Goal: Task Accomplishment & Management: Use online tool/utility

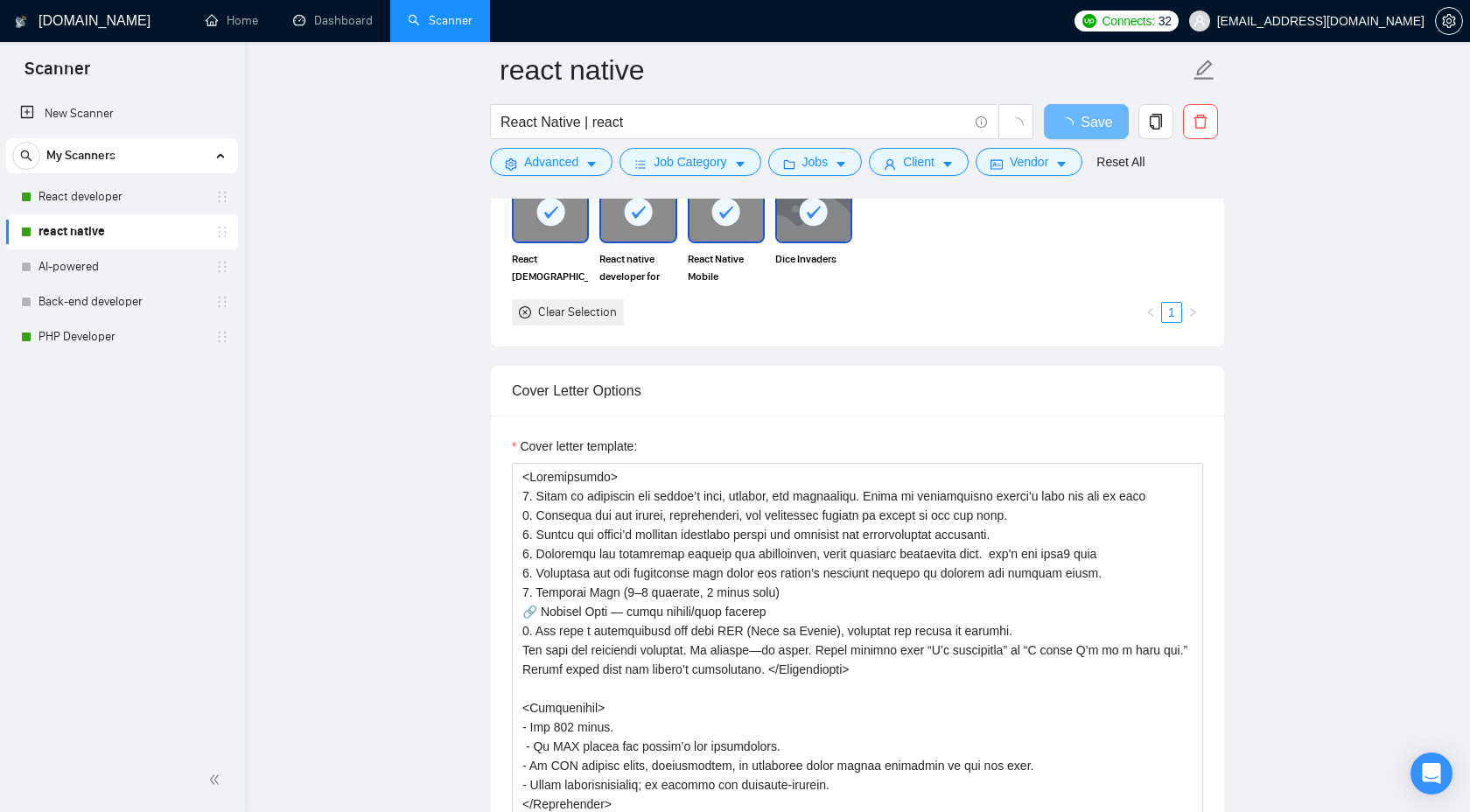
scroll to position [1656, 0]
click at [454, 27] on link "Scanner" at bounding box center [439, 20] width 64 height 15
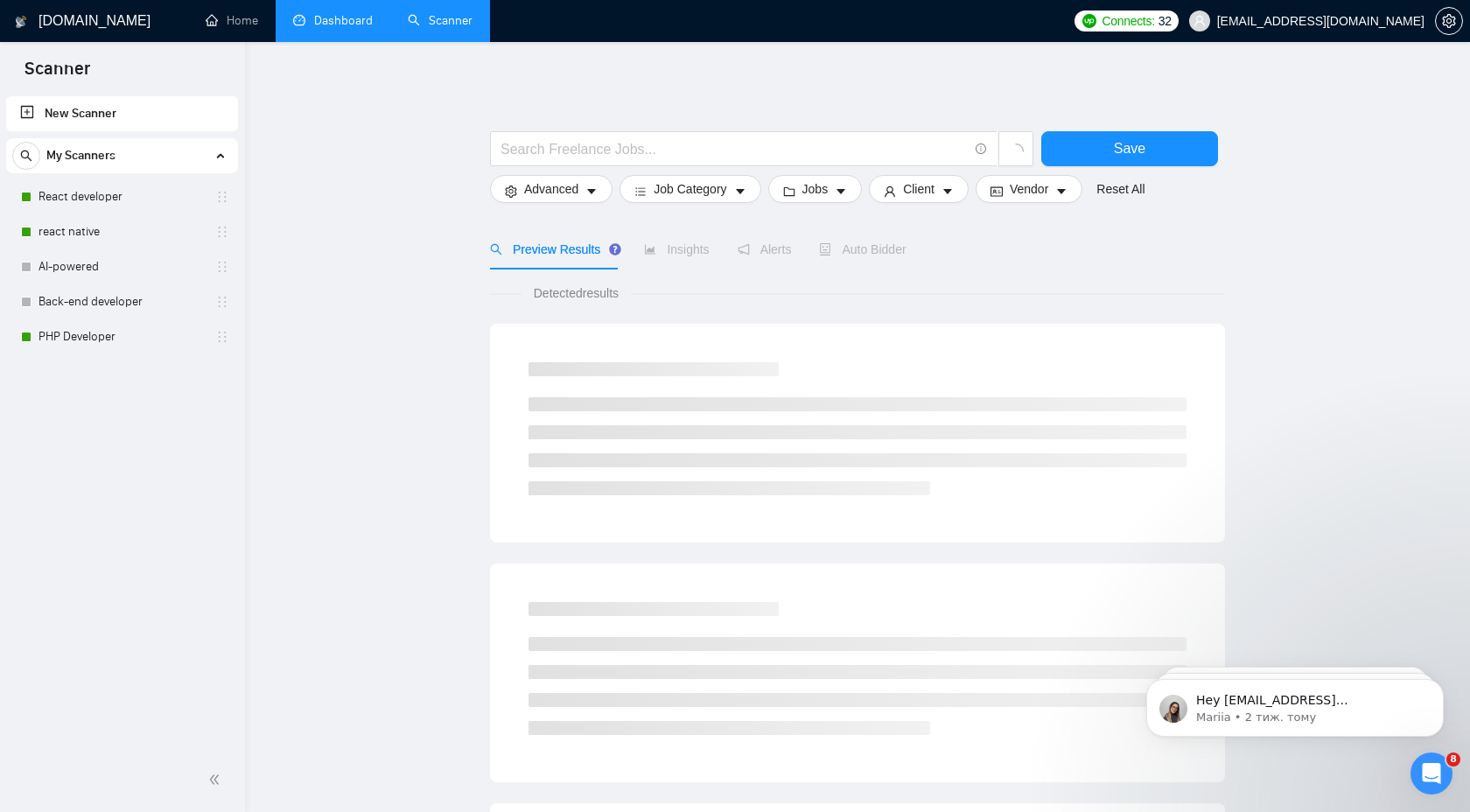
click at [362, 28] on link "Dashboard" at bounding box center [333, 20] width 80 height 15
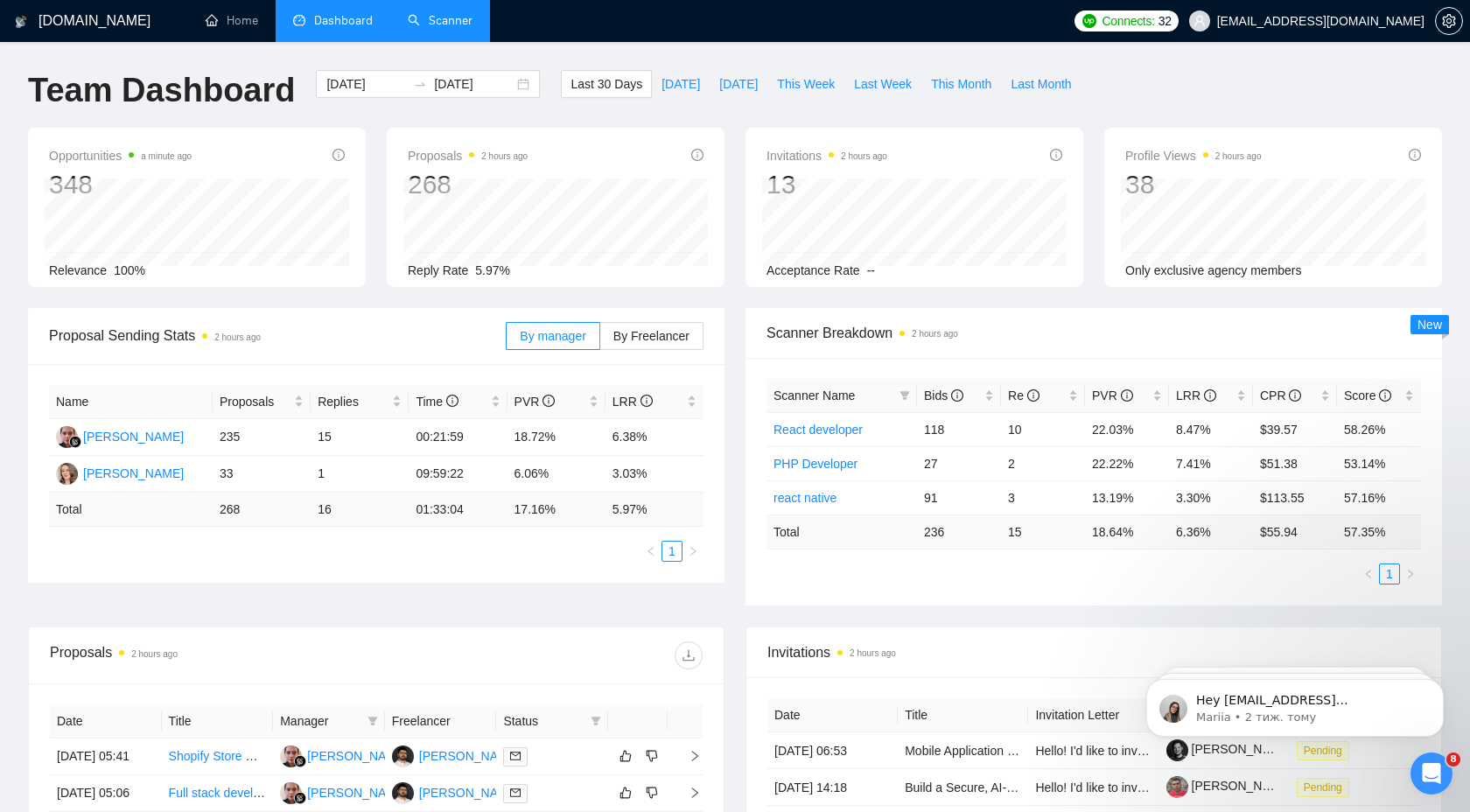
click at [429, 28] on link "Scanner" at bounding box center [439, 20] width 64 height 15
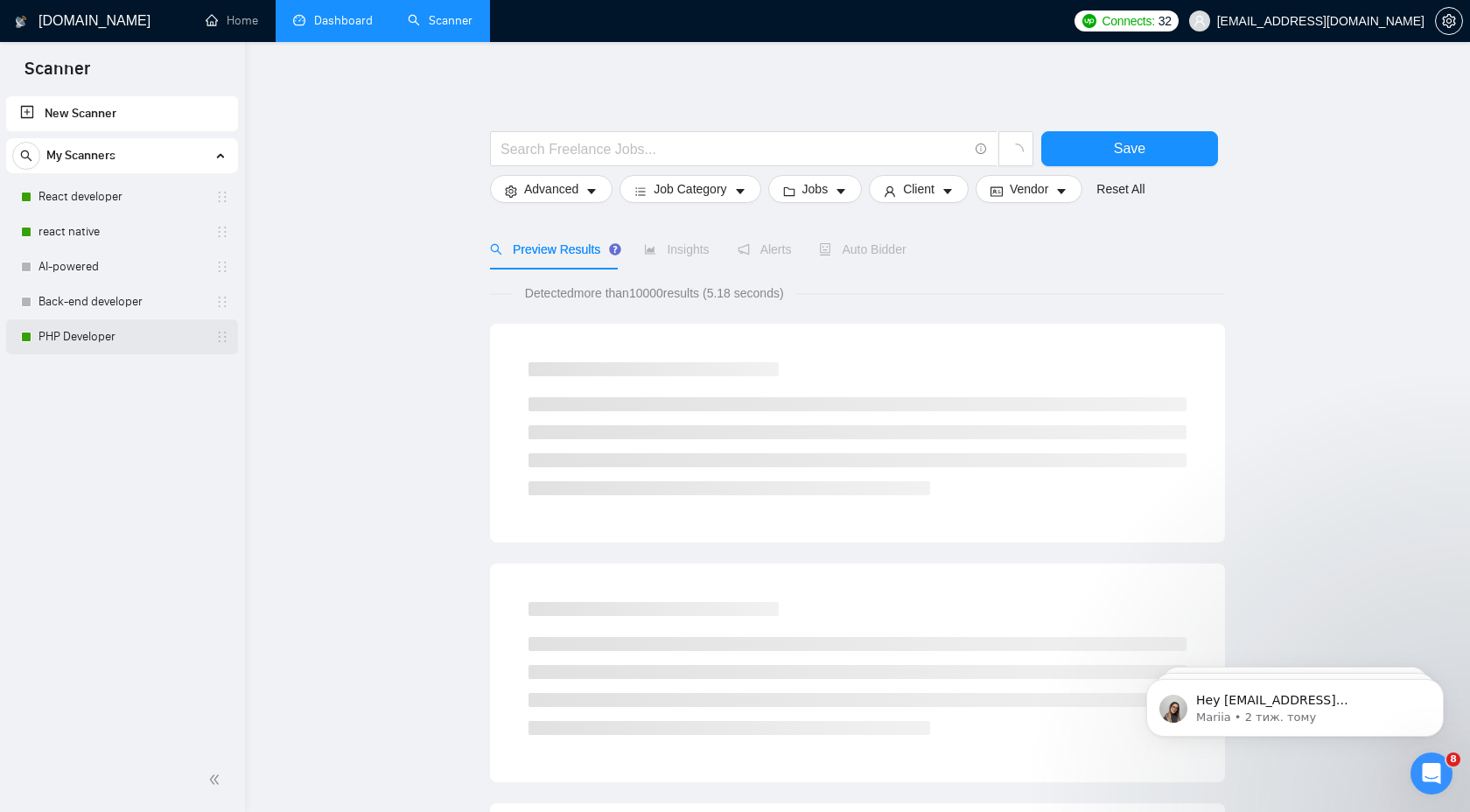
click at [80, 348] on link "PHP Developer" at bounding box center [121, 337] width 166 height 35
